Goal: Contribute content: Add original content to the website for others to see

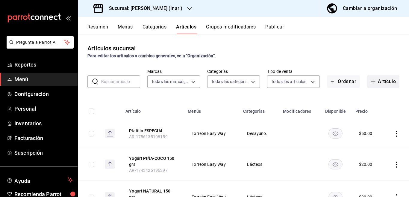
click at [380, 80] on button "Artículo" at bounding box center [383, 81] width 32 height 13
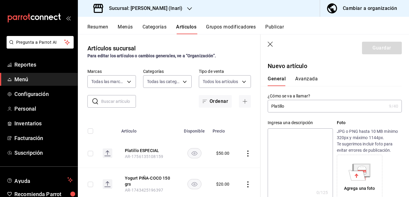
click at [307, 105] on input "Platillo" at bounding box center [326, 106] width 119 height 12
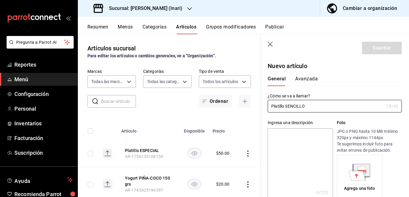
type input "Platillo SENCILLO"
click at [288, 137] on textarea at bounding box center [299, 164] width 65 height 72
paste textarea "Platillo SENCILLO"
type textarea "Platillo SENCILLO"
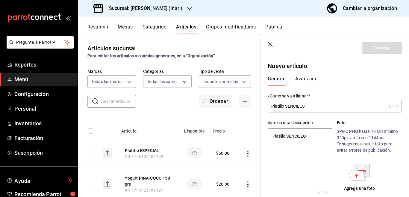
type textarea "x"
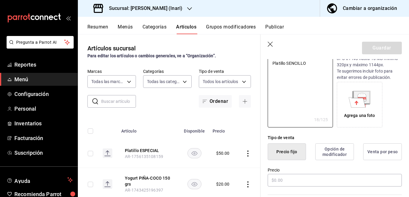
scroll to position [97, 0]
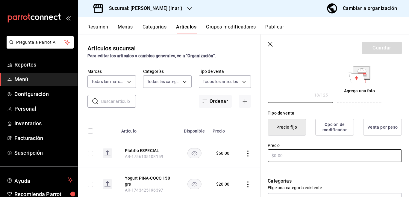
type textarea "Platillo SENCILLO"
type textarea "x"
click at [290, 157] on input "text" at bounding box center [334, 155] width 134 height 13
type input "$70.00"
type textarea "x"
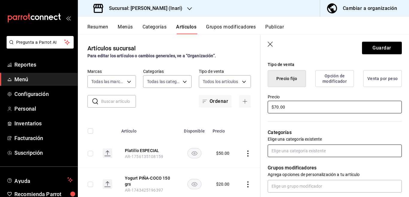
scroll to position [170, 0]
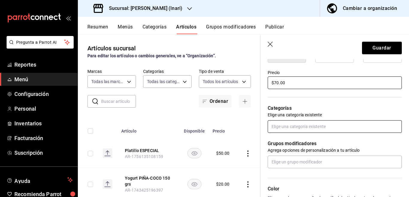
type input "$70.00"
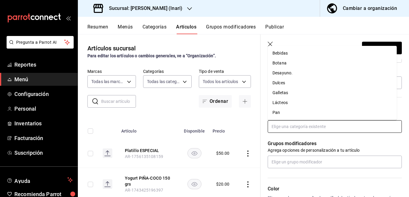
click at [291, 127] on input "text" at bounding box center [334, 126] width 134 height 13
click at [283, 72] on li "Desayuno." at bounding box center [331, 73] width 129 height 10
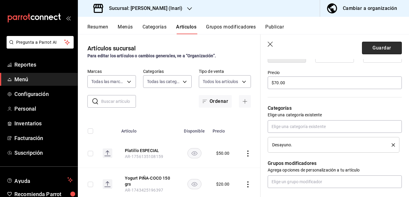
click at [382, 45] on button "Guardar" at bounding box center [382, 48] width 40 height 13
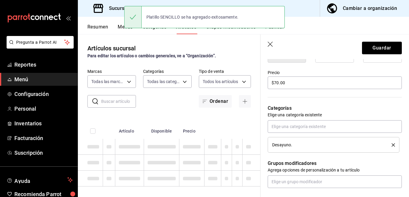
type textarea "x"
